Goal: Communication & Community: Answer question/provide support

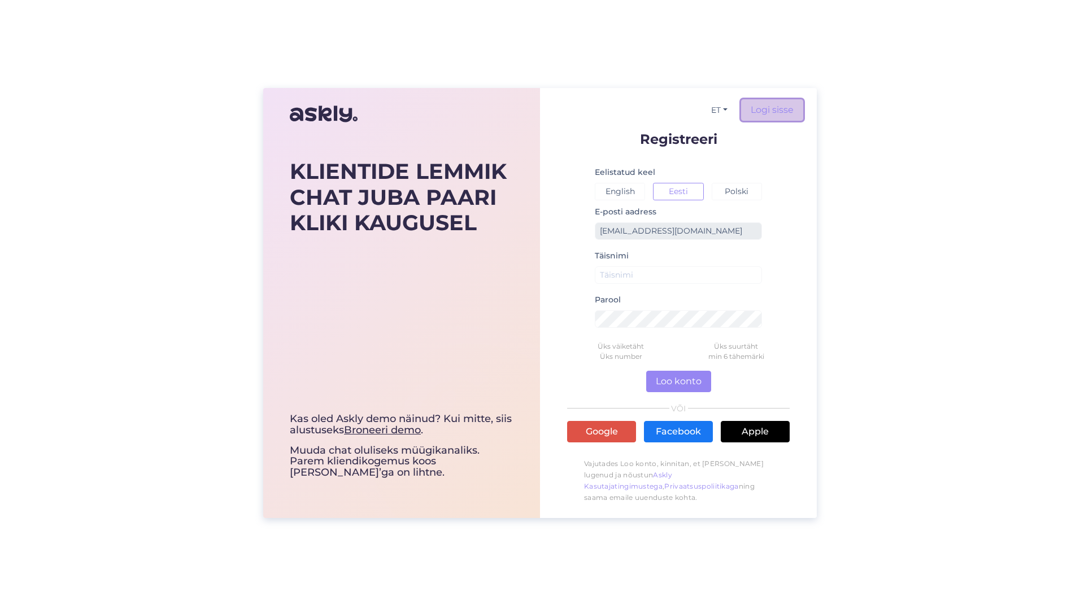
click at [764, 107] on link "Logi sisse" at bounding box center [772, 109] width 62 height 21
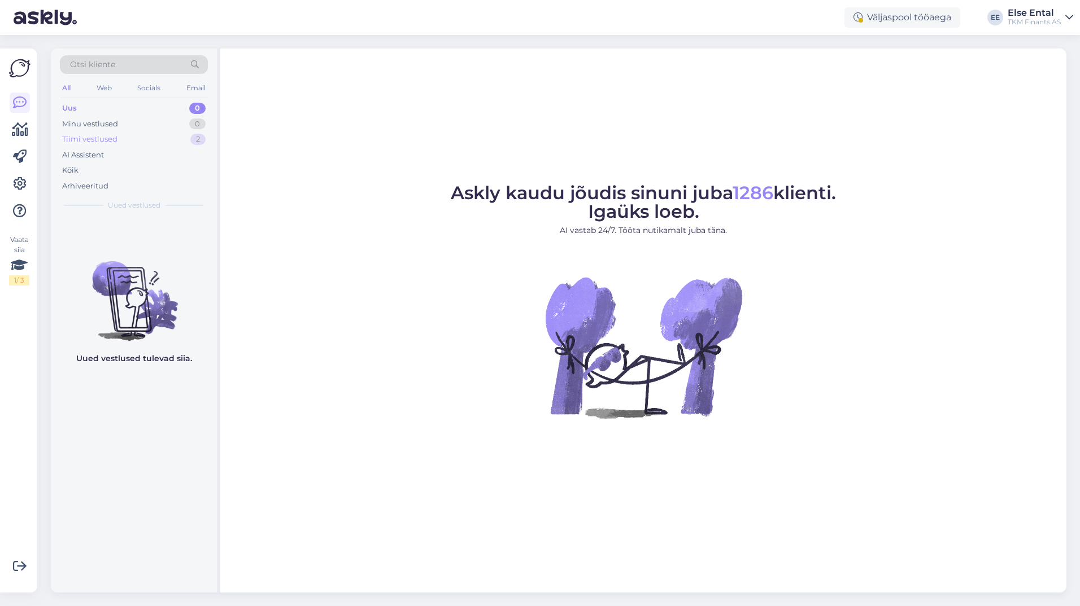
click at [101, 142] on div "Tiimi vestlused" at bounding box center [89, 139] width 55 height 11
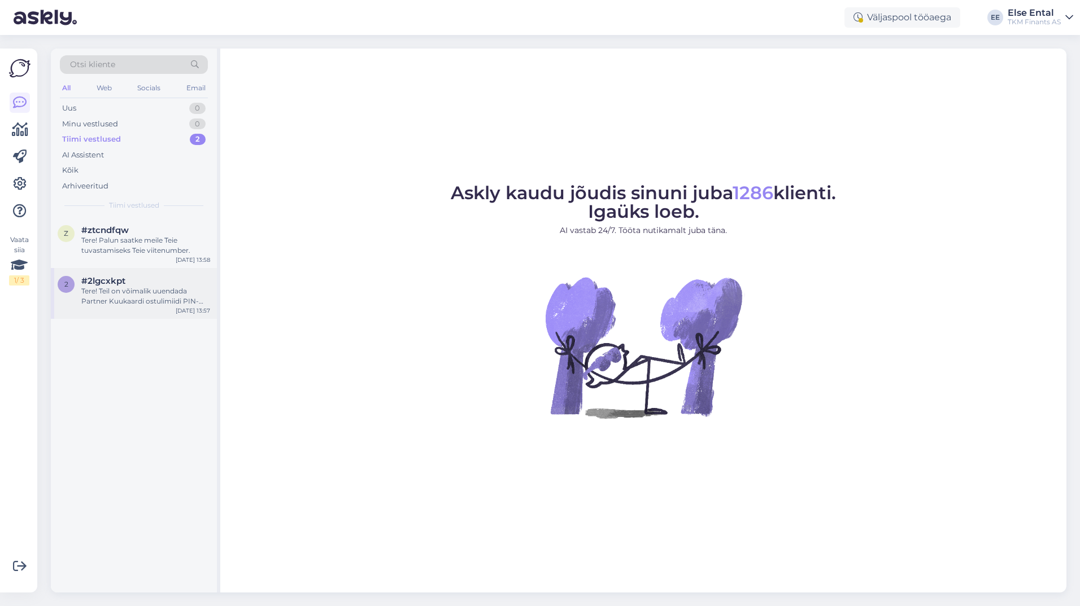
click at [101, 288] on div "Tere! Teil on võimalik uuendada Partner Kuukaardi ostulimiidi PIN-koodi Partner…" at bounding box center [145, 296] width 129 height 20
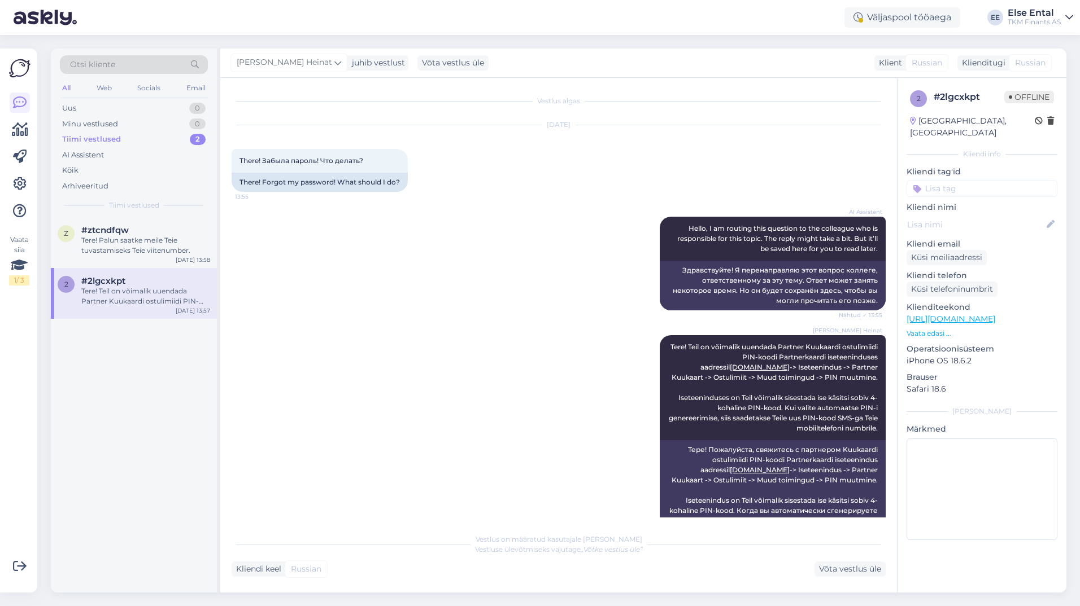
scroll to position [36, 0]
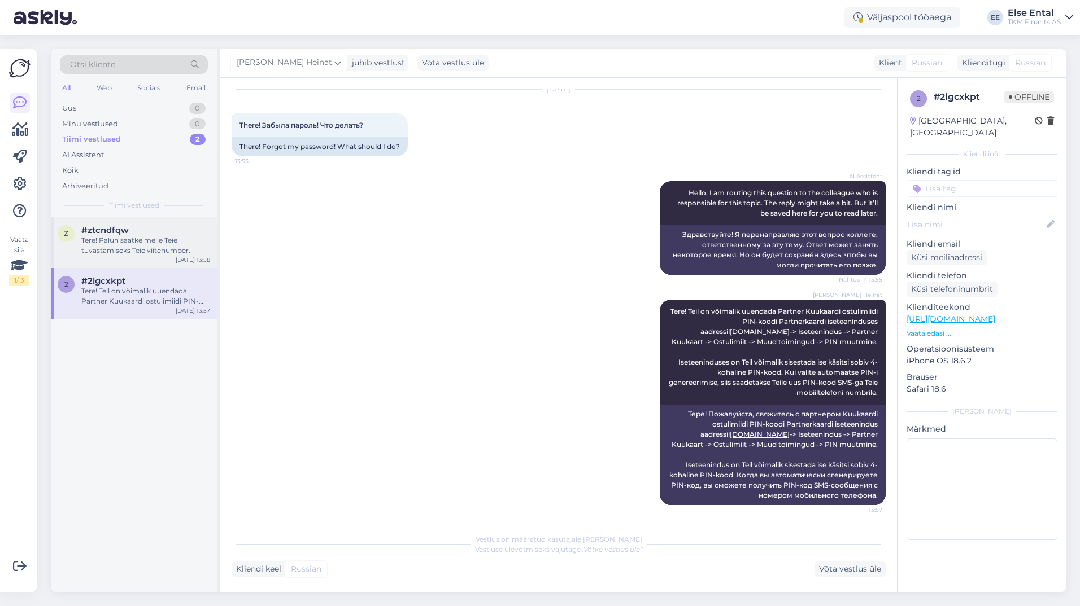
click at [146, 244] on div "Tere! Palun saatke meile Teie tuvastamiseks Teie viitenumber." at bounding box center [145, 245] width 129 height 20
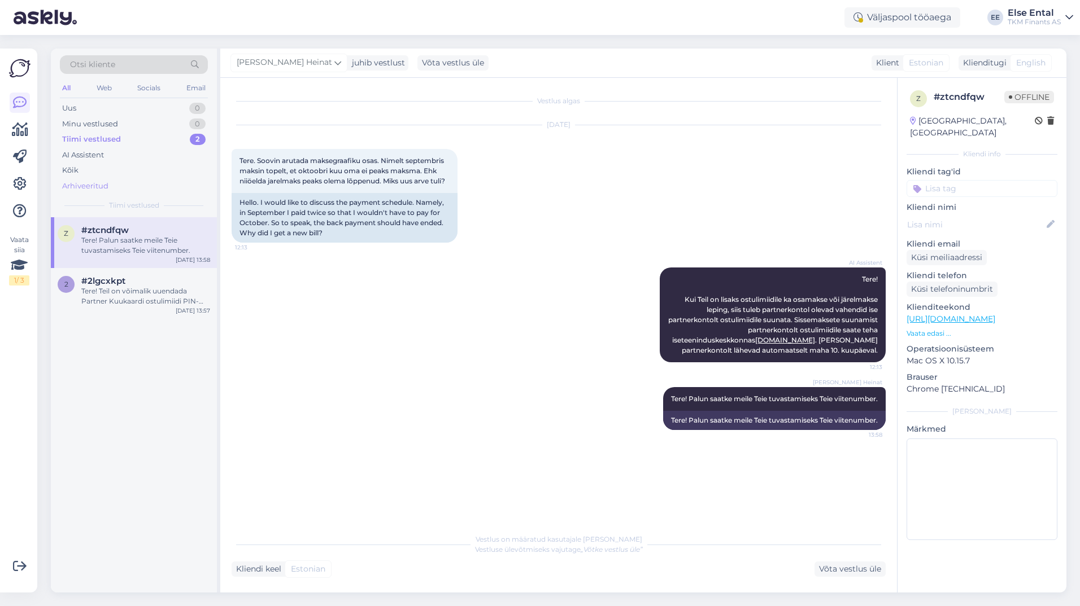
click at [98, 187] on div "Arhiveeritud" at bounding box center [85, 186] width 46 height 11
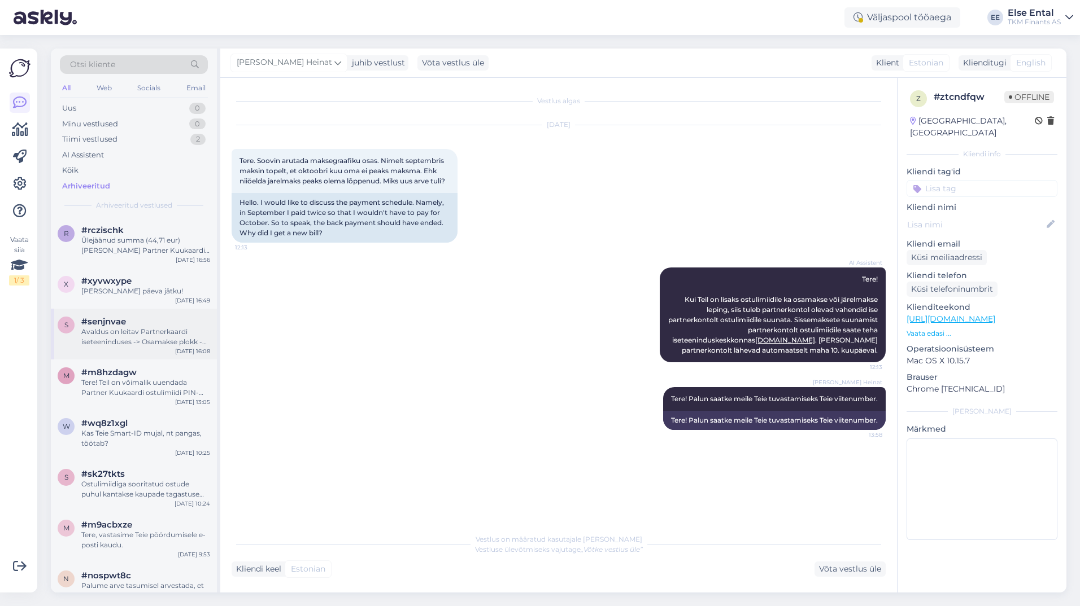
click at [161, 351] on div "s #senjnvae Avaldus on leitav Partnerkaardi iseteeninduses -> Osamakse plokk ->…" at bounding box center [134, 334] width 166 height 51
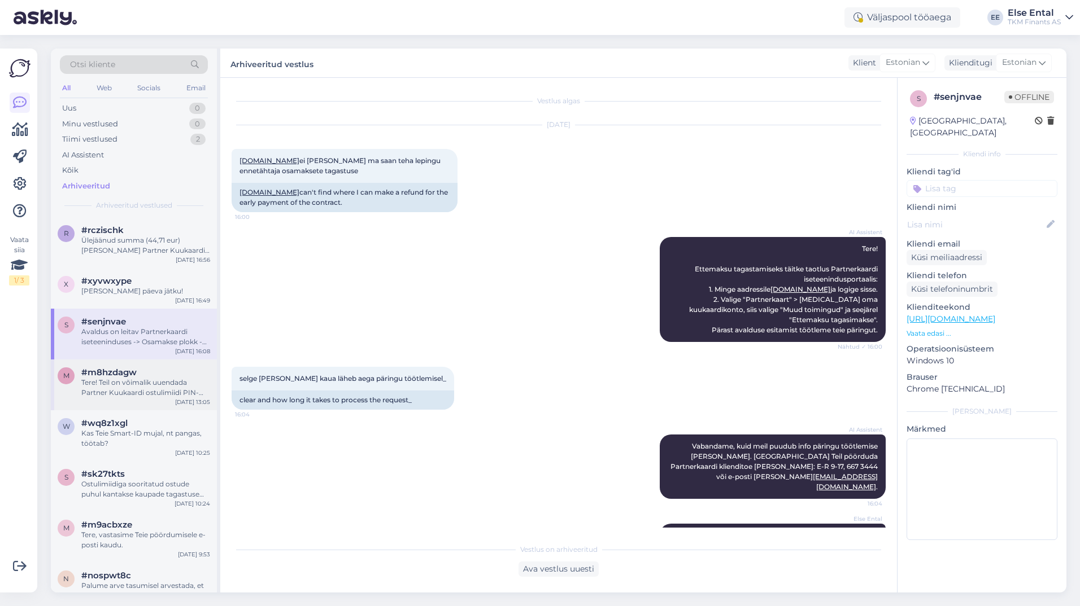
click at [117, 382] on div "Tere! Teil on võimalik uuendada Partner Kuukaardi ostulimiidi PIN-koodi Partner…" at bounding box center [145, 388] width 129 height 20
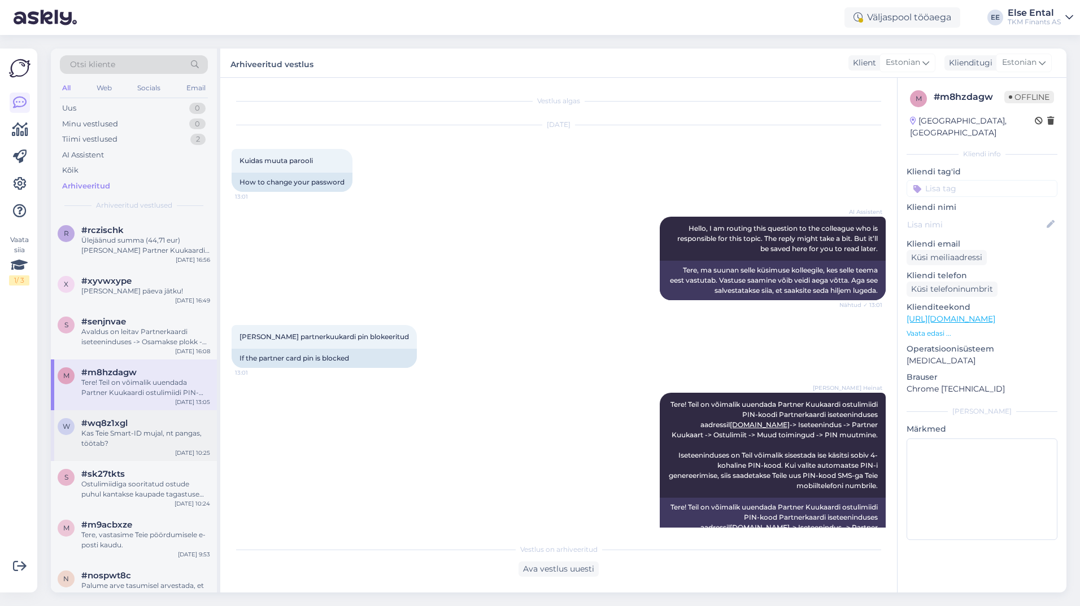
click at [154, 421] on div "#wq8z1xgl" at bounding box center [145, 423] width 129 height 10
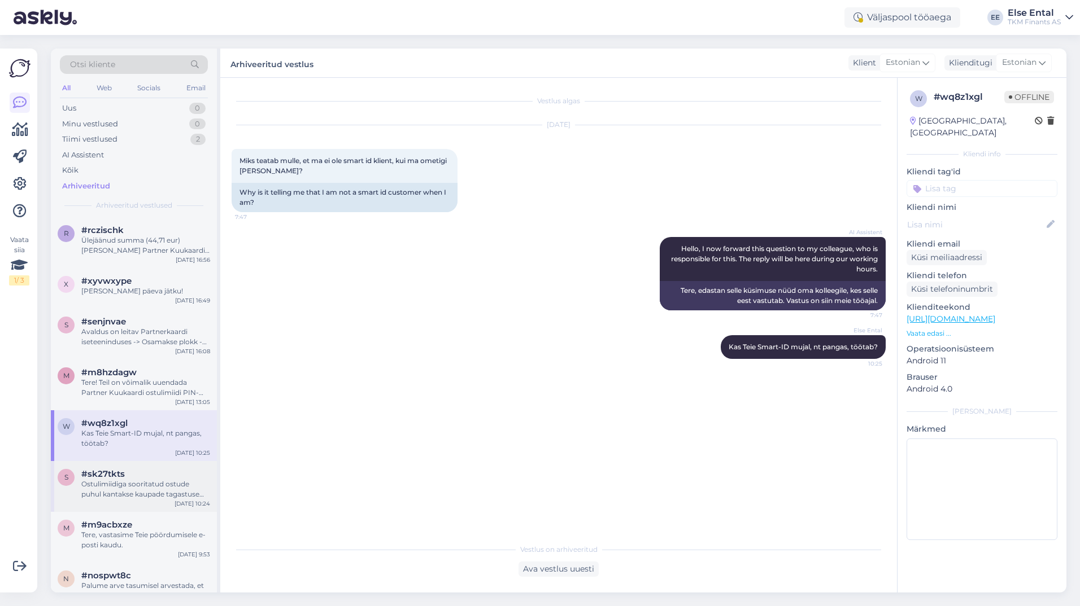
click at [120, 495] on div "Ostulimiidiga sooritatud ostude puhul kantakse kaupade tagastuse korral kliendi…" at bounding box center [145, 489] width 129 height 20
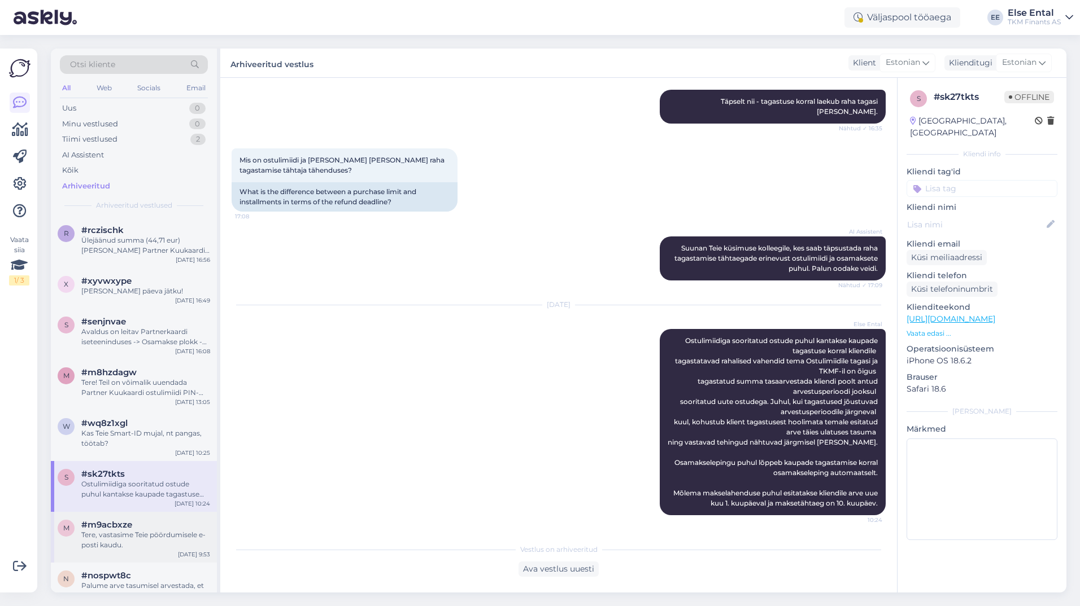
click at [133, 536] on div "Tere, vastasime Teie pöördumisele e-posti kaudu." at bounding box center [145, 540] width 129 height 20
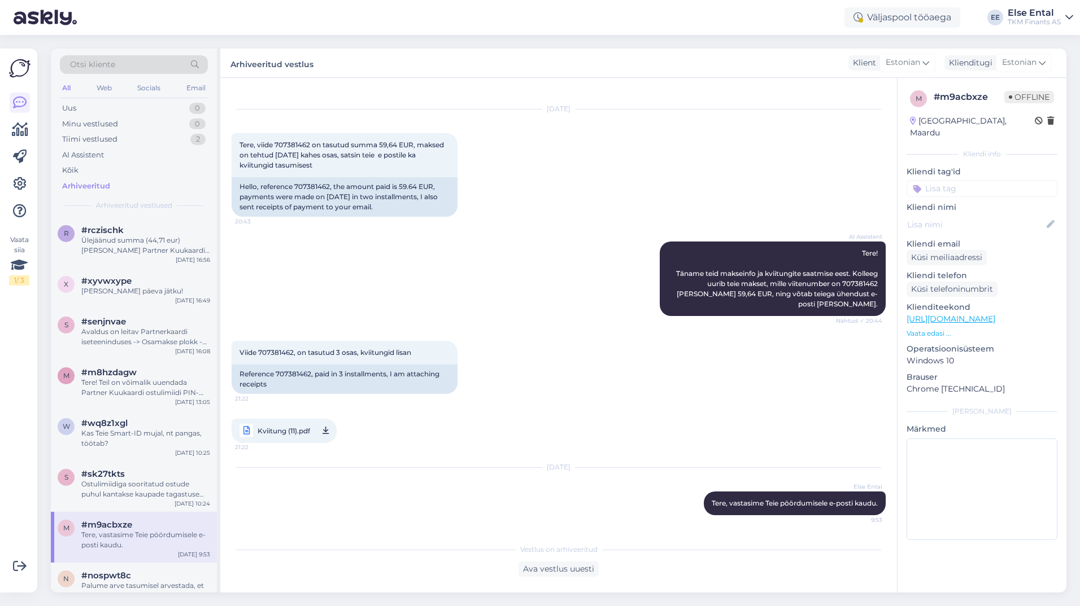
scroll to position [6, 0]
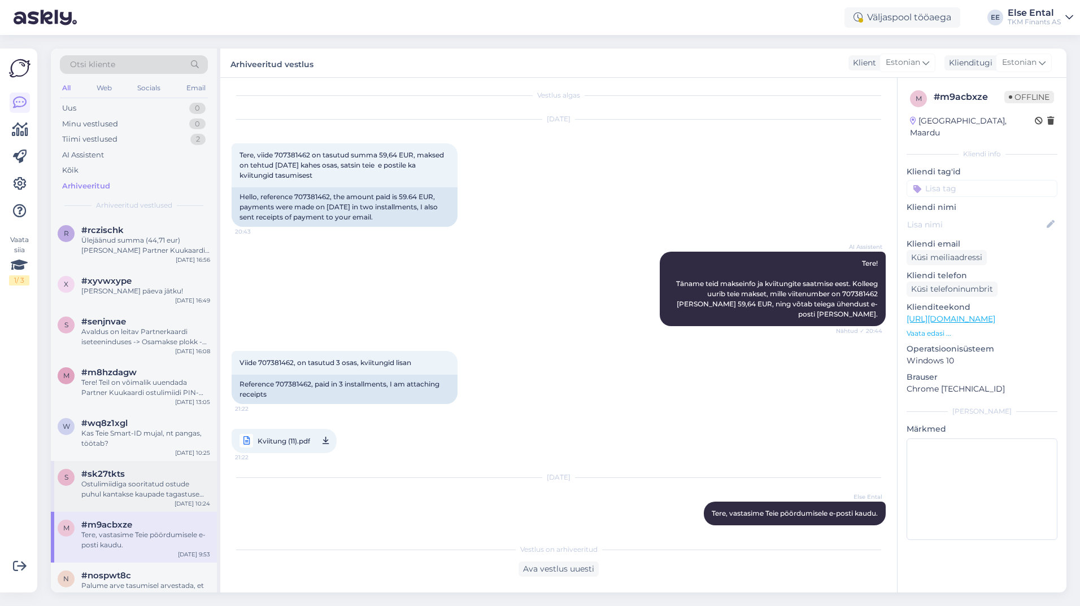
click at [125, 494] on div "Ostulimiidiga sooritatud ostude puhul kantakse kaupade tagastuse korral kliendi…" at bounding box center [145, 489] width 129 height 20
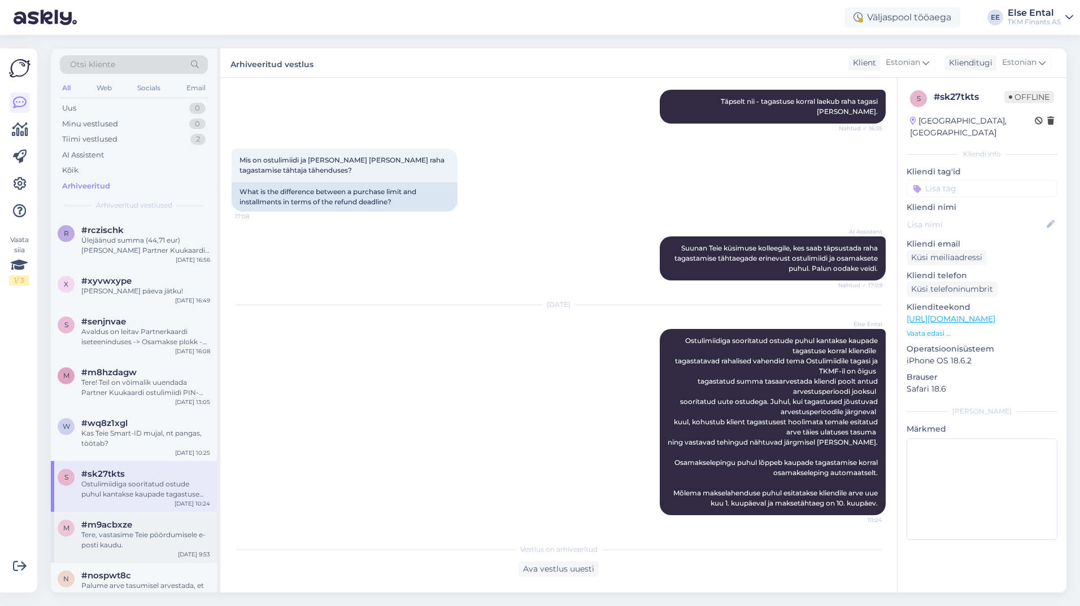
click at [125, 518] on div "m #m9acbxze Tere, vastasime Teie pöördumisele e-posti kaudu. [DATE] 9:53" at bounding box center [134, 537] width 166 height 51
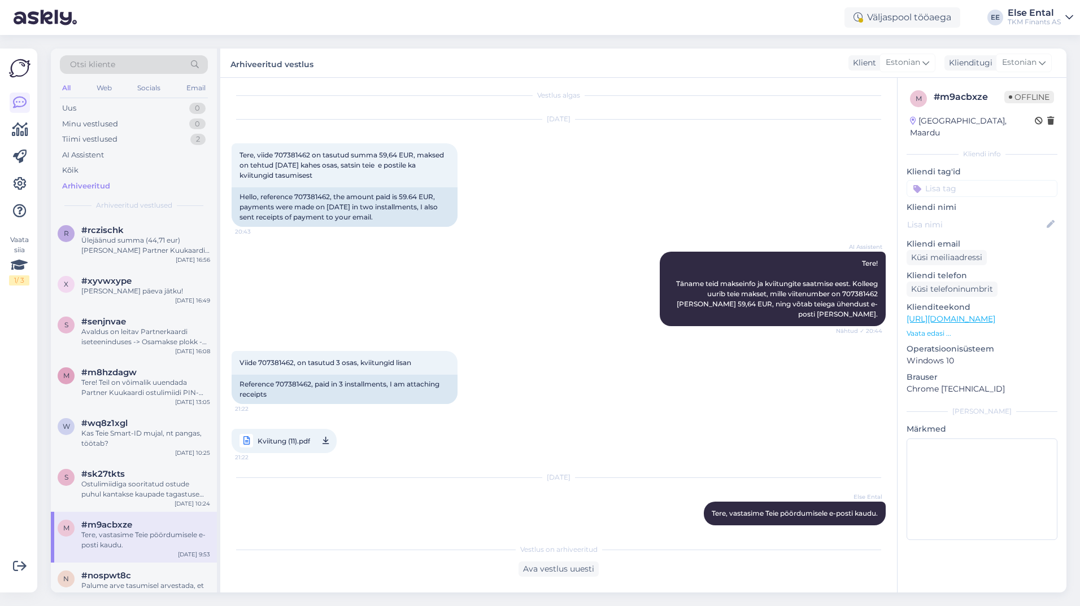
scroll to position [0, 0]
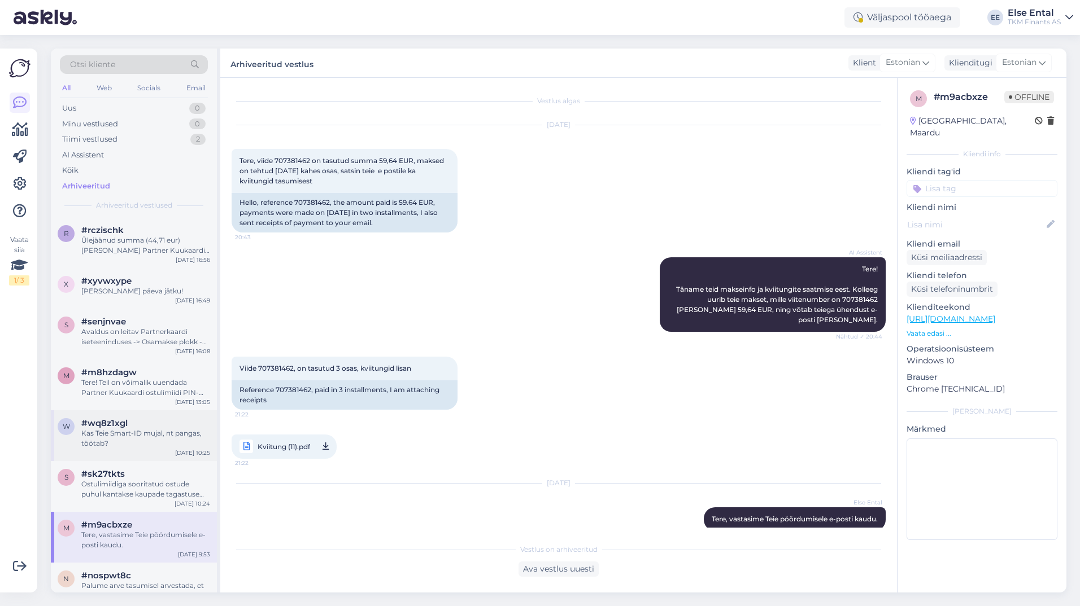
click at [100, 459] on div "w #wq8z1xgl Kas Teie Smart-ID mujal, nt pangas, töötab? [DATE] 10:25" at bounding box center [134, 436] width 166 height 51
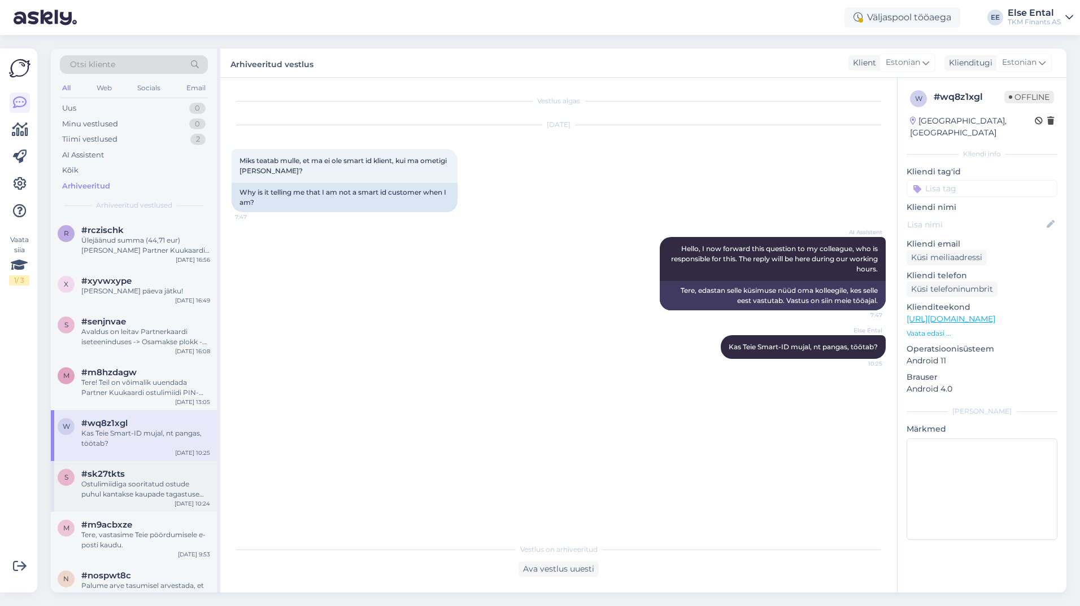
click at [103, 482] on div "Ostulimiidiga sooritatud ostude puhul kantakse kaupade tagastuse korral kliendi…" at bounding box center [145, 489] width 129 height 20
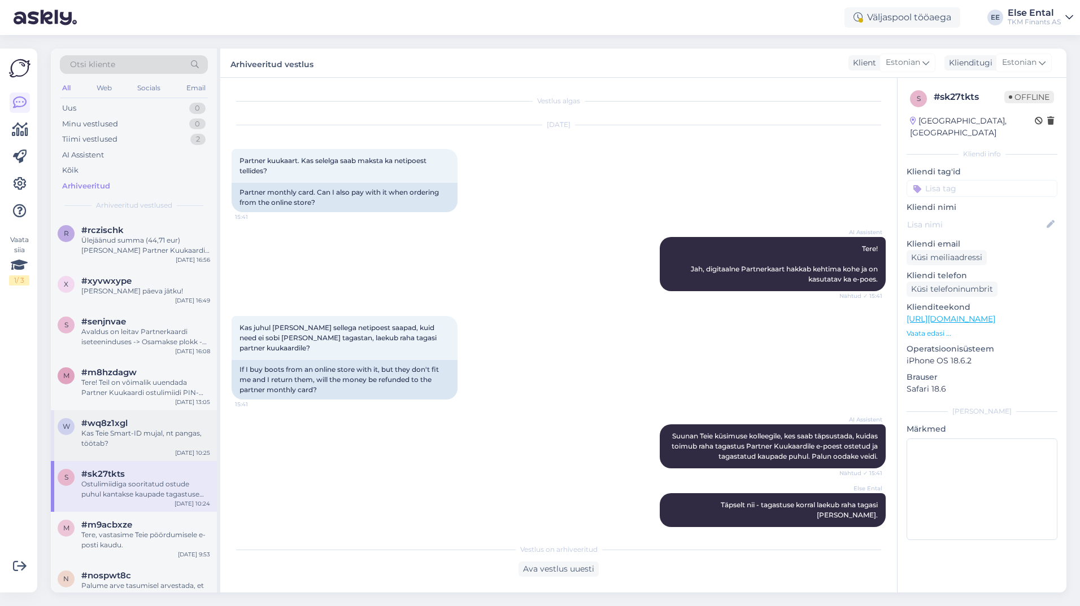
click at [136, 443] on div "Kas Teie Smart-ID mujal, nt pangas, töötab?" at bounding box center [145, 439] width 129 height 20
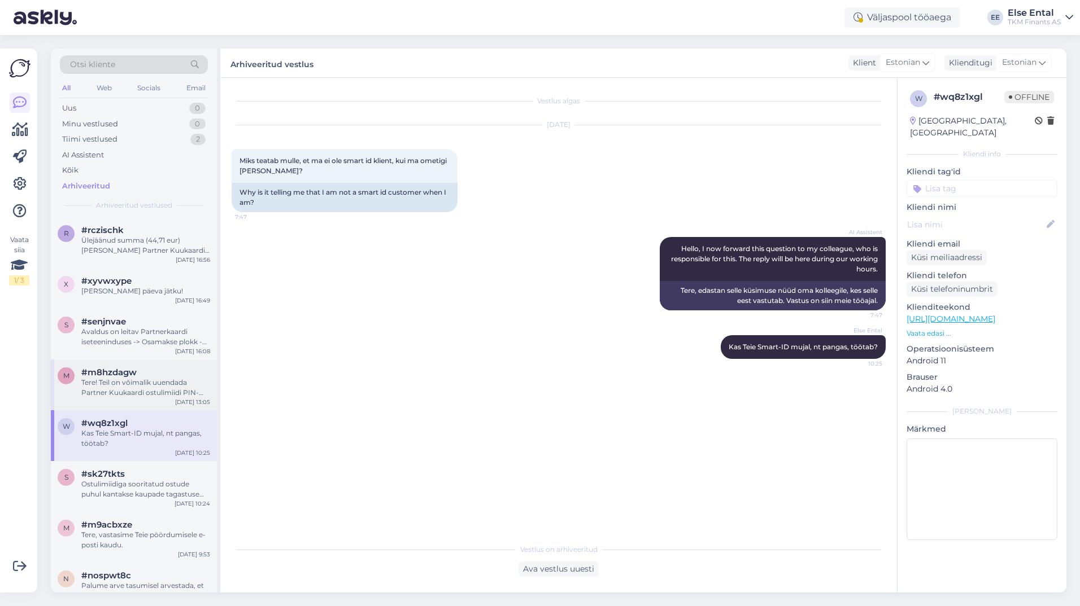
click at [115, 379] on div "Tere! Teil on võimalik uuendada Partner Kuukaardi ostulimiidi PIN-koodi Partner…" at bounding box center [145, 388] width 129 height 20
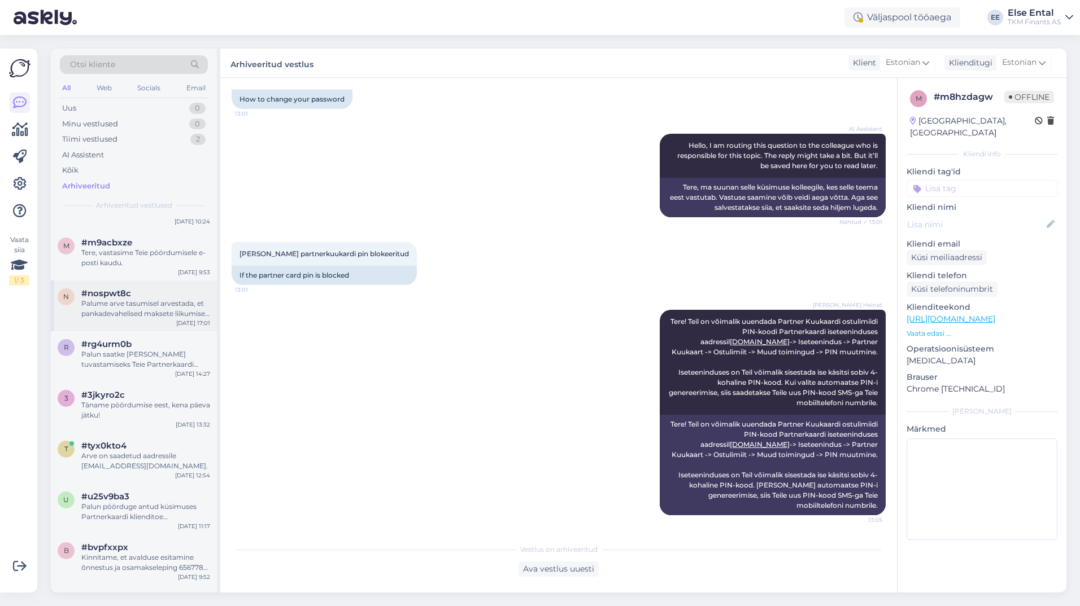
scroll to position [226, 0]
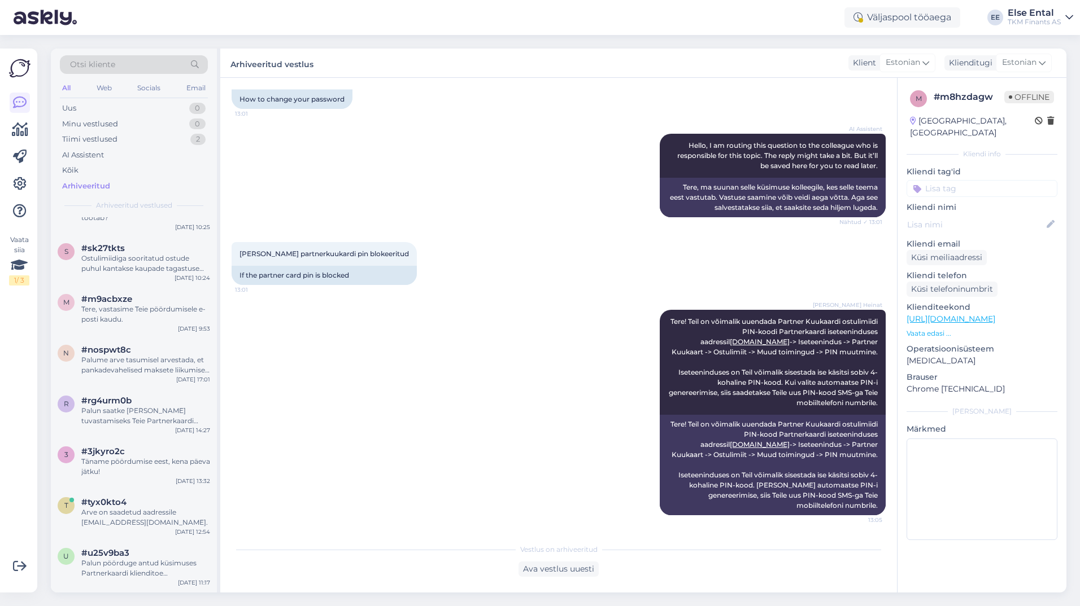
click at [87, 184] on div "Arhiveeritud" at bounding box center [86, 186] width 48 height 11
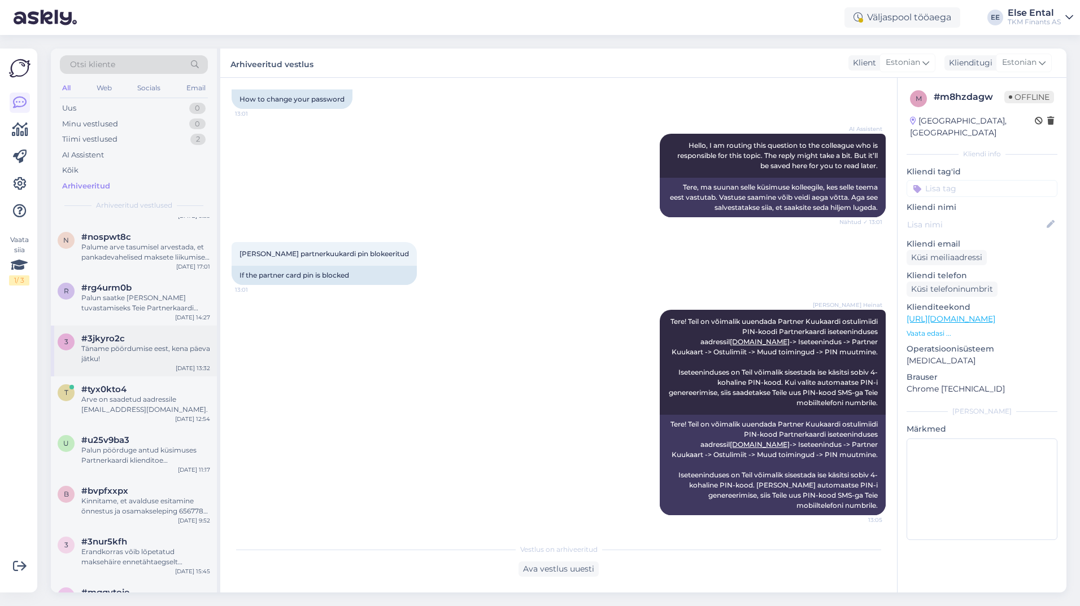
click at [125, 348] on div "Täname pöördumise eest, kena päeva jätku!" at bounding box center [145, 354] width 129 height 20
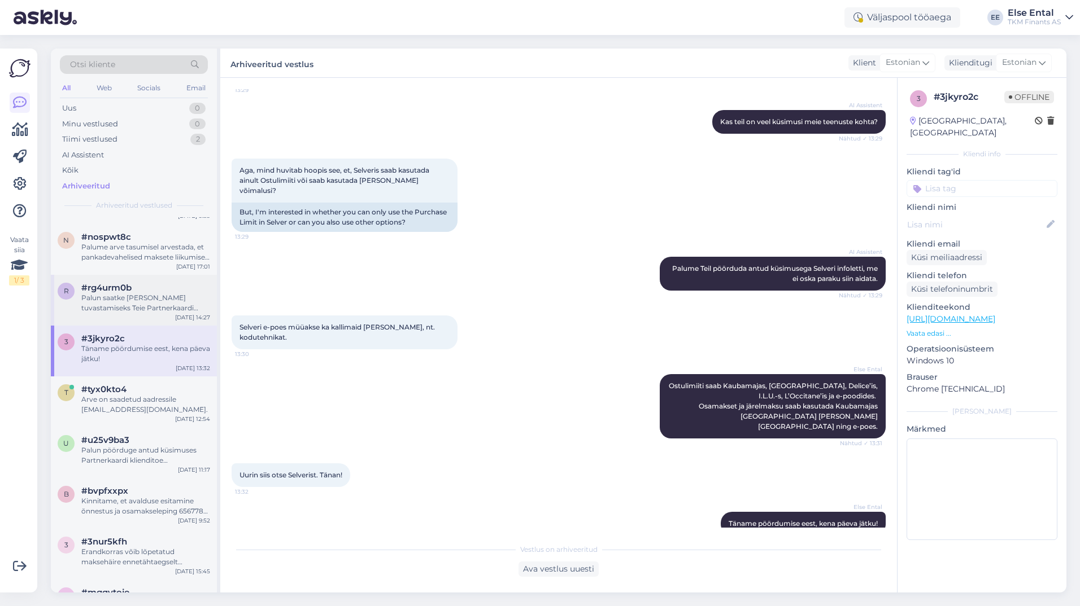
click at [123, 307] on div "Palun saatke [PERSON_NAME] tuvastamiseks Teie Partnerkaardi number." at bounding box center [145, 303] width 129 height 20
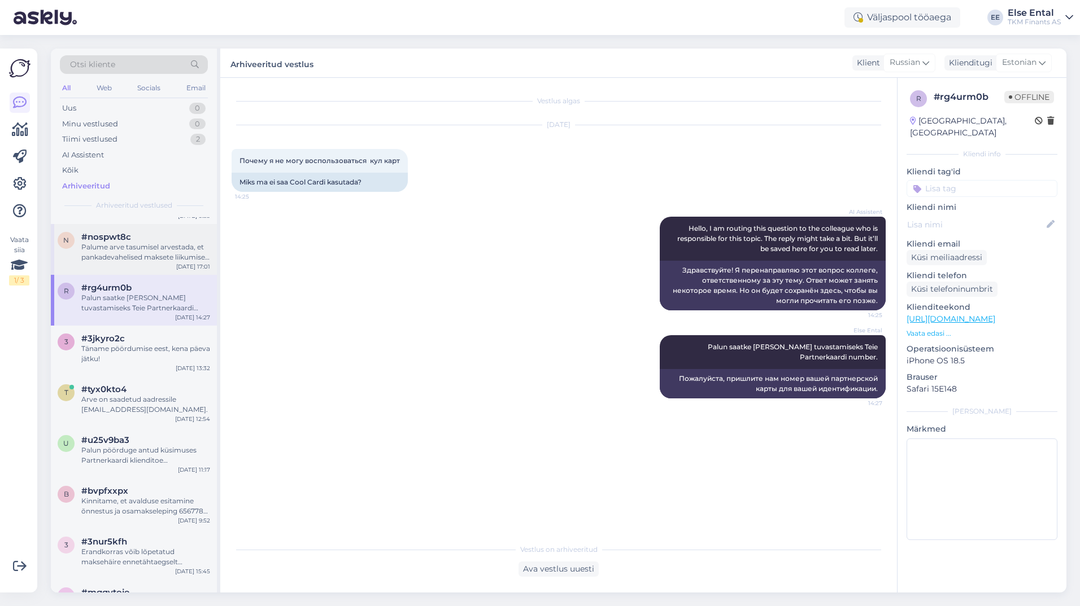
click at [123, 260] on div "Palume arve tasumisel arvestada, et pankadevahelised maksete liikumised võivad …" at bounding box center [145, 252] width 129 height 20
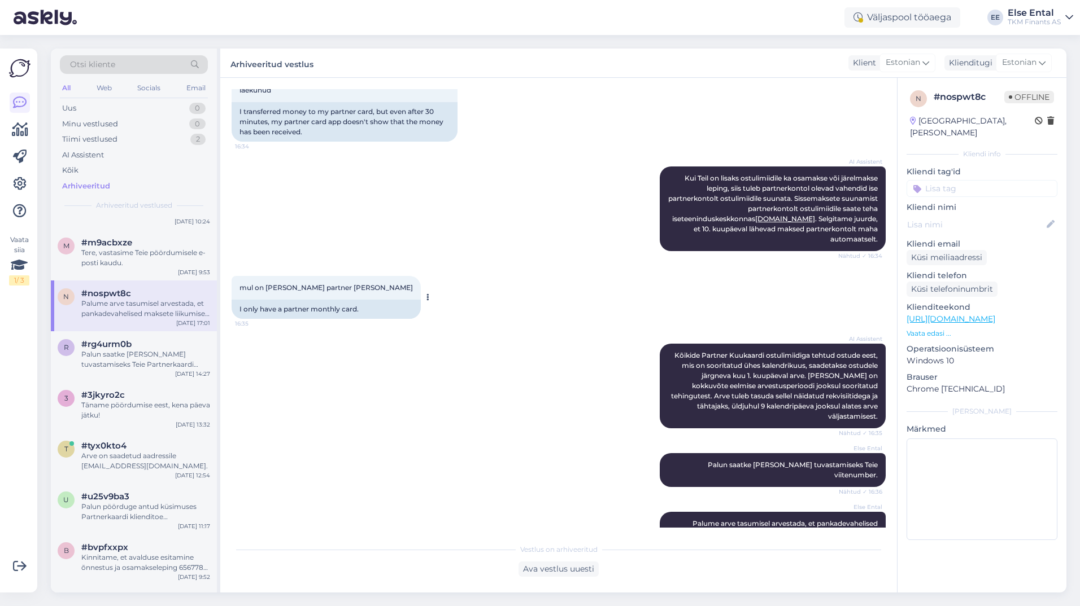
scroll to position [94, 0]
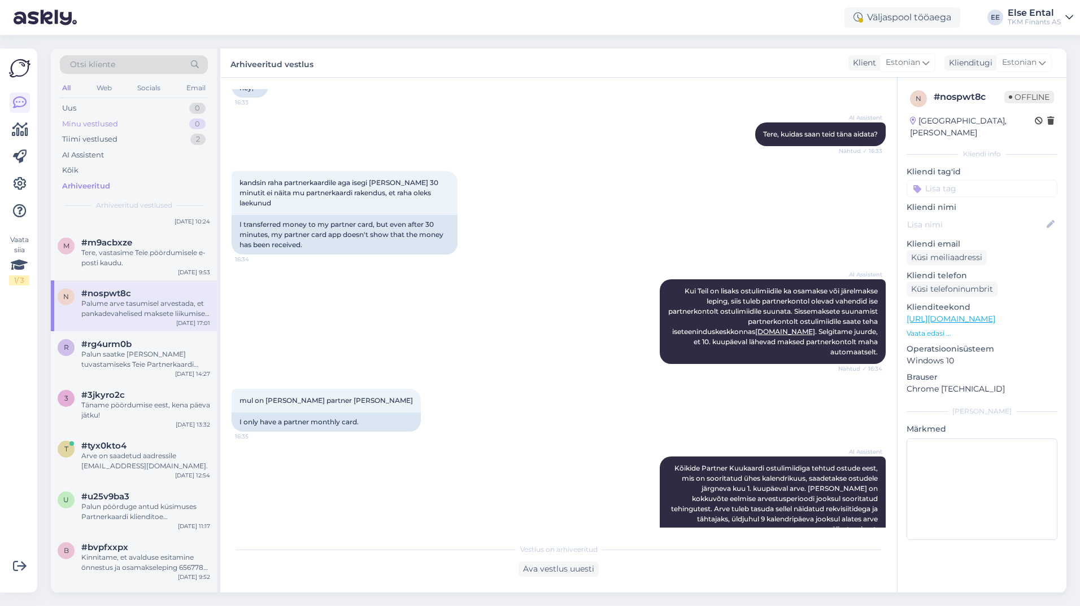
click at [104, 120] on div "Minu vestlused" at bounding box center [90, 124] width 56 height 11
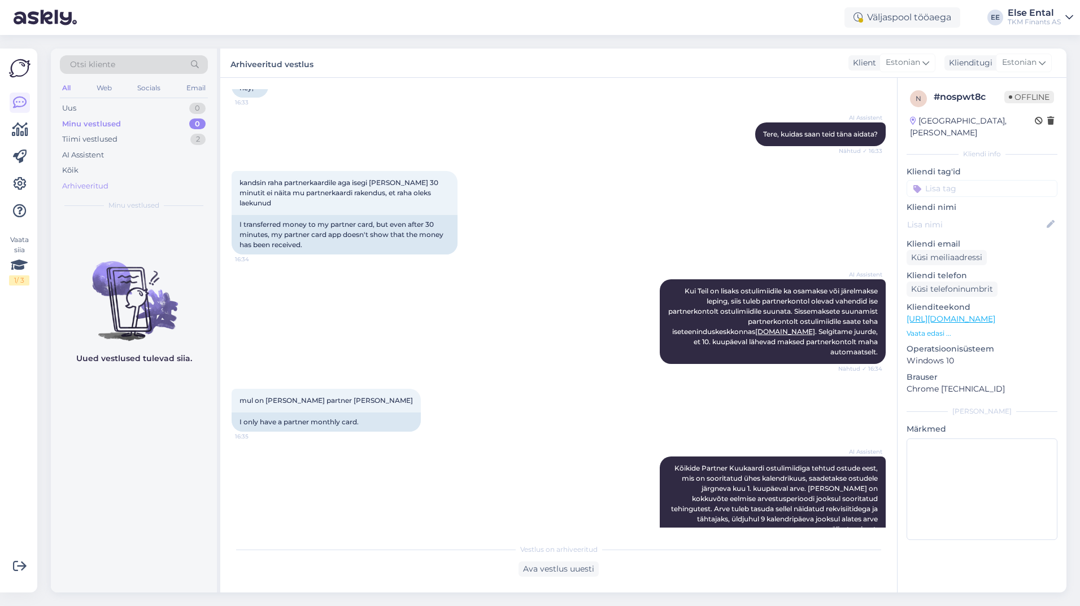
click at [93, 187] on div "Arhiveeritud" at bounding box center [85, 186] width 46 height 11
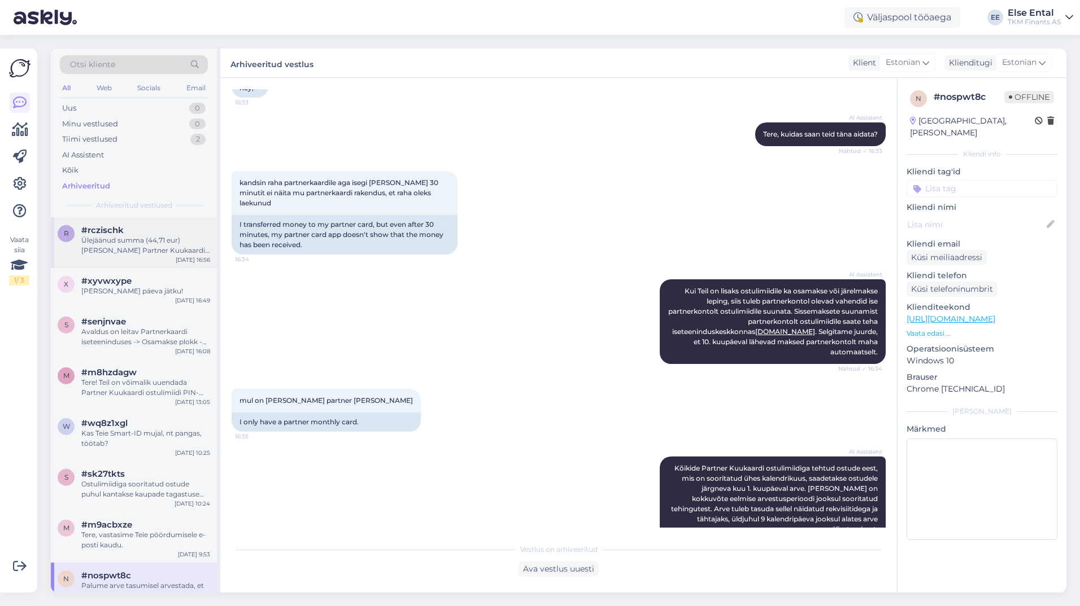
click at [114, 245] on div "Ülejäänud summa (44,71 eur) [PERSON_NAME] Partner Kuukaardi kontolt maha automa…" at bounding box center [145, 245] width 129 height 20
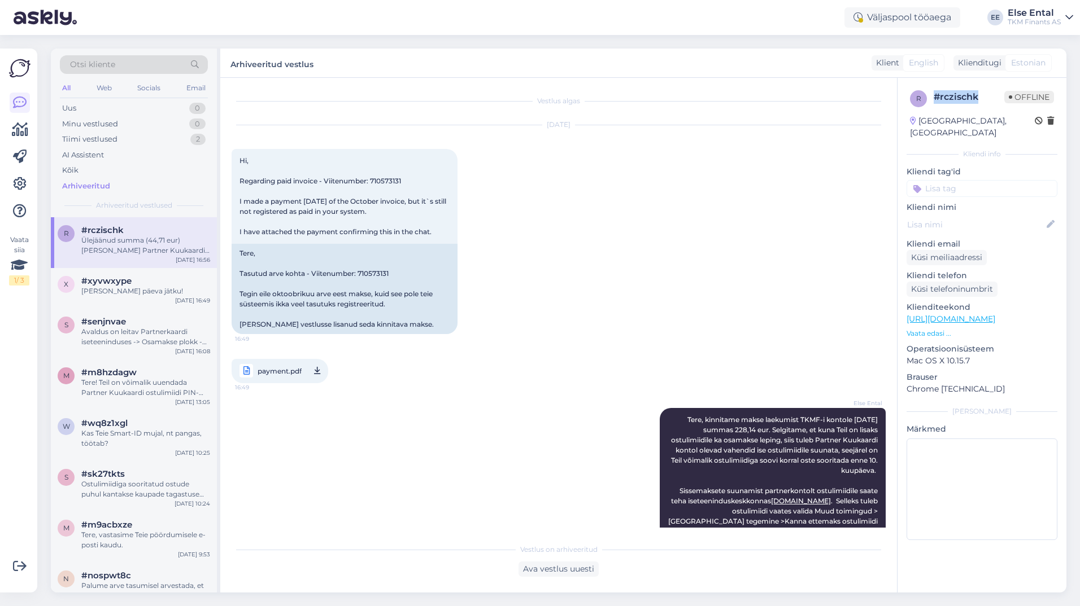
drag, startPoint x: 976, startPoint y: 95, endPoint x: 935, endPoint y: 97, distance: 41.2
click at [935, 97] on div "# rczischk" at bounding box center [968, 97] width 71 height 14
copy div "# rczischk"
click at [388, 180] on span "Hi, Regarding paid invoice - Viitenumber: 710573131 I made a payment [DATE] of …" at bounding box center [343, 196] width 208 height 80
click at [389, 180] on span "Hi, Regarding paid invoice - Viitenumber: 710573131 I made a payment [DATE] of …" at bounding box center [343, 196] width 208 height 80
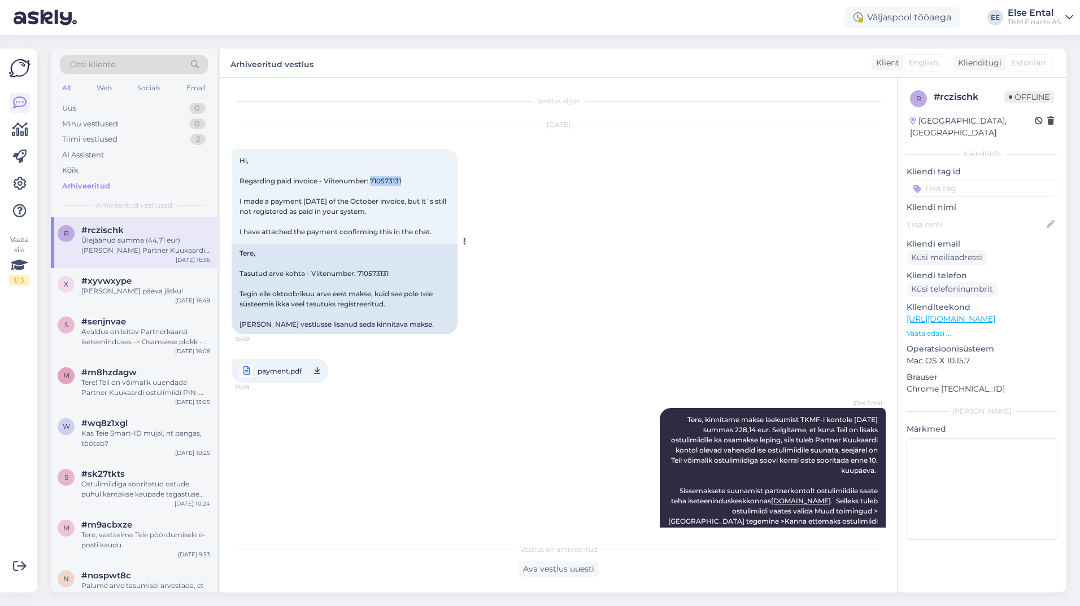
copy span "710573131"
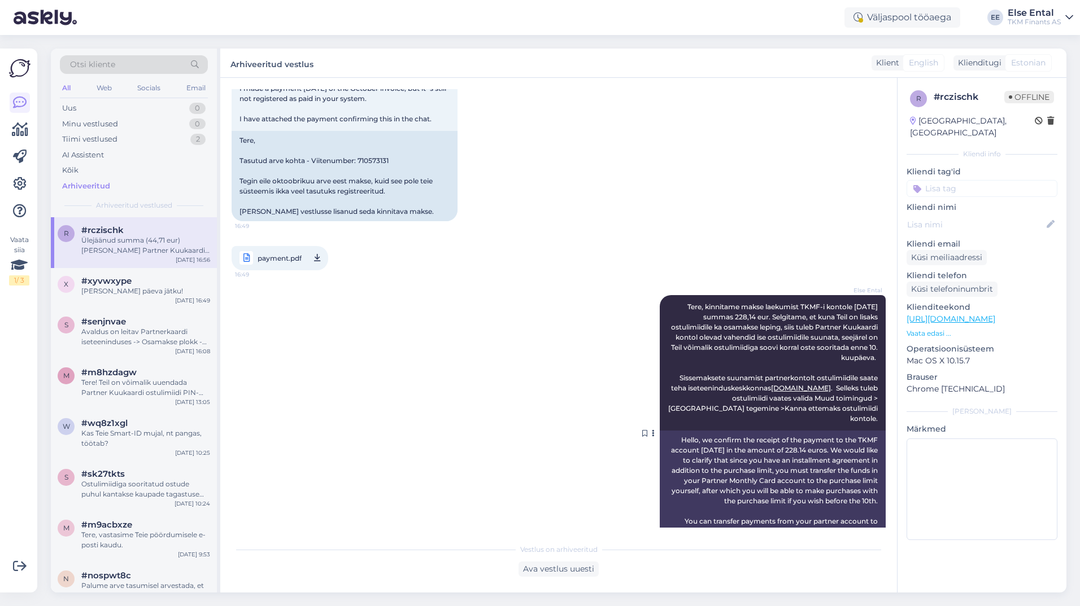
scroll to position [339, 0]
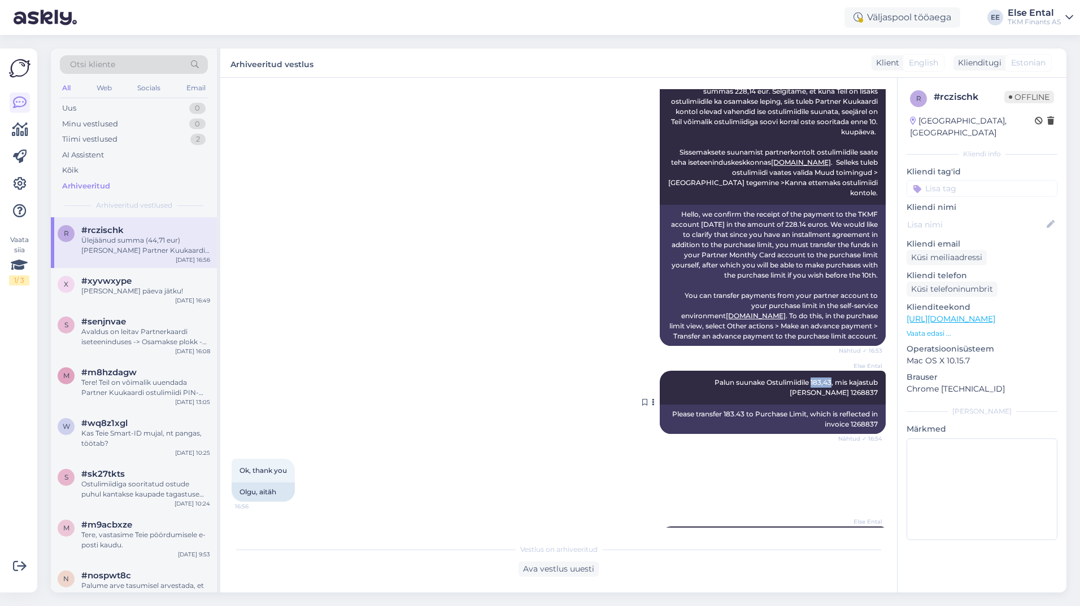
drag, startPoint x: 804, startPoint y: 371, endPoint x: 782, endPoint y: 373, distance: 21.5
click at [782, 378] on span "Palun suunake Ostulimiidile 183,43, mis kajastub [PERSON_NAME] 1268837" at bounding box center [796, 387] width 165 height 19
copy span "183,43"
click at [85, 108] on div "Uus 0" at bounding box center [134, 109] width 148 height 16
